Goal: Task Accomplishment & Management: Use online tool/utility

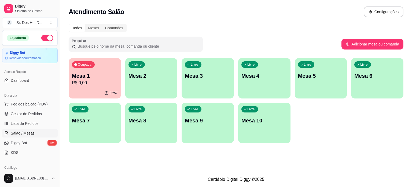
click at [27, 125] on span "Lista de Pedidos" at bounding box center [25, 123] width 28 height 5
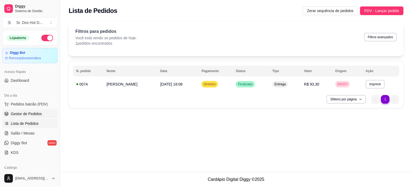
click at [38, 115] on span "Gestor de Pedidos" at bounding box center [26, 113] width 31 height 5
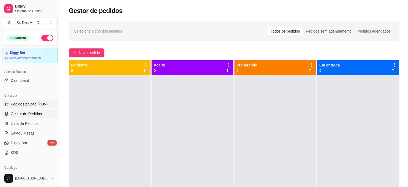
click at [38, 105] on span "Pedidos balcão (PDV)" at bounding box center [29, 103] width 37 height 5
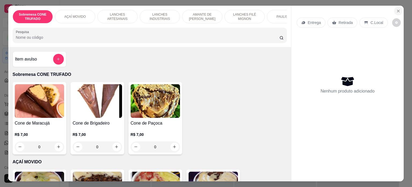
click at [399, 9] on icon "Close" at bounding box center [399, 11] width 4 height 4
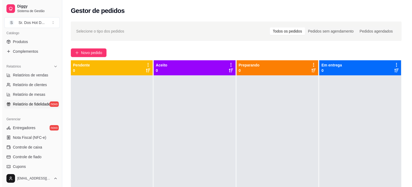
scroll to position [200, 0]
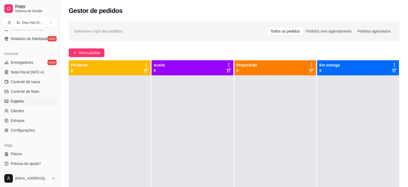
click at [16, 99] on span "Cupons" at bounding box center [17, 100] width 13 height 5
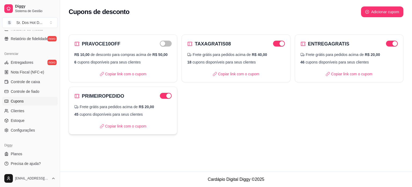
click at [136, 129] on div "PRIMEIROPEDIDO Frete grátis para pedidos acima de R$ 20,00 45 cupons disponívei…" at bounding box center [123, 110] width 109 height 48
select select "FREE_DELIVERY_FEE"
click at [115, 126] on p "Copiar link com o cupom" at bounding box center [123, 125] width 47 height 5
